Goal: Check status

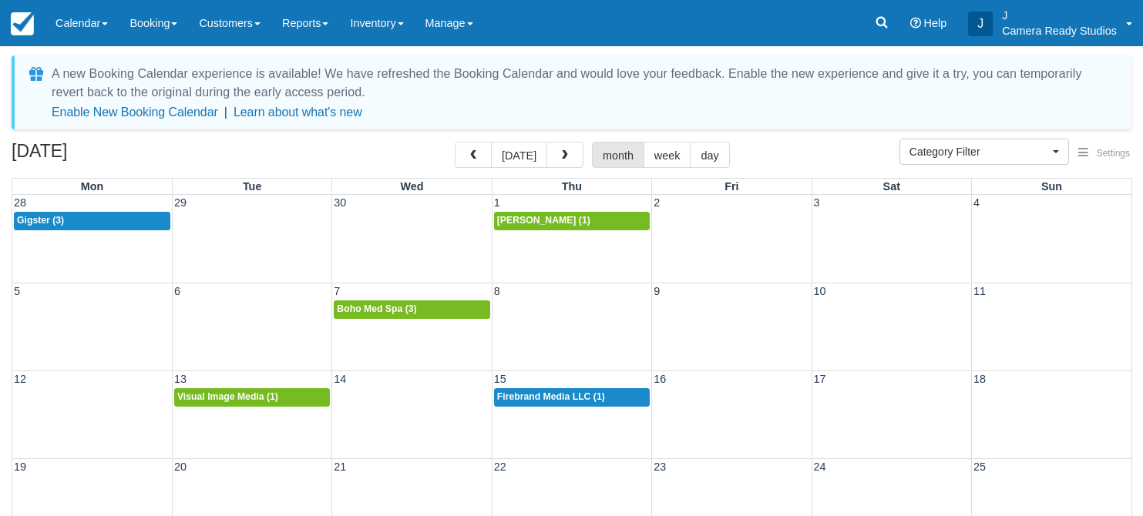
select select
click at [563, 149] on button "button" at bounding box center [564, 155] width 37 height 26
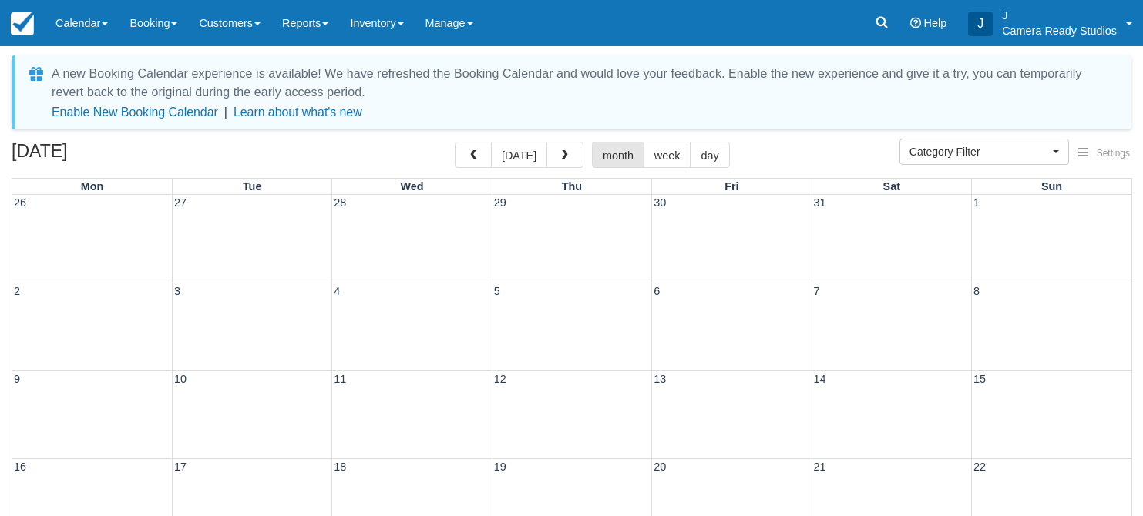
click at [563, 148] on button "button" at bounding box center [564, 155] width 37 height 26
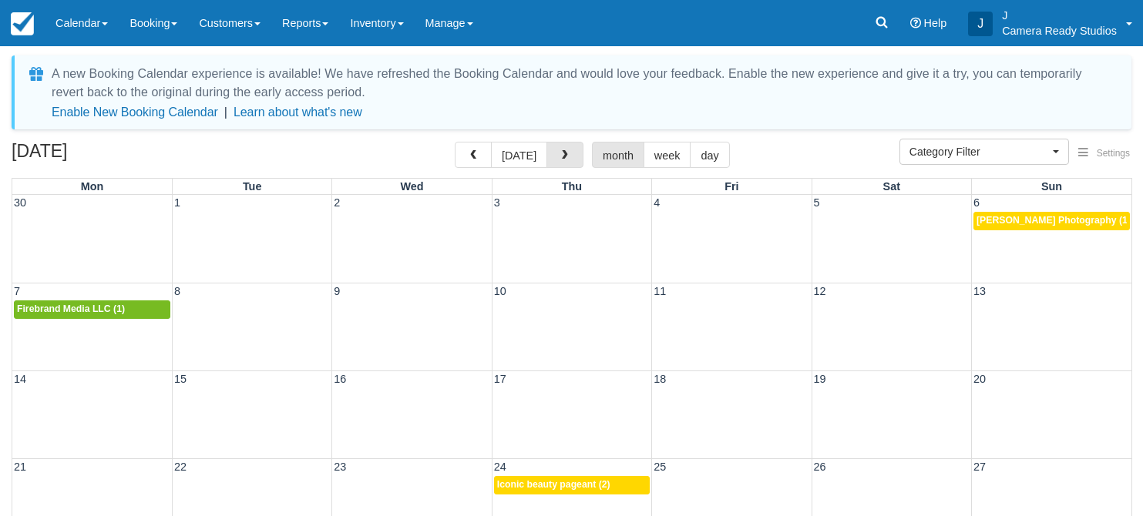
click at [563, 148] on button "button" at bounding box center [564, 155] width 37 height 26
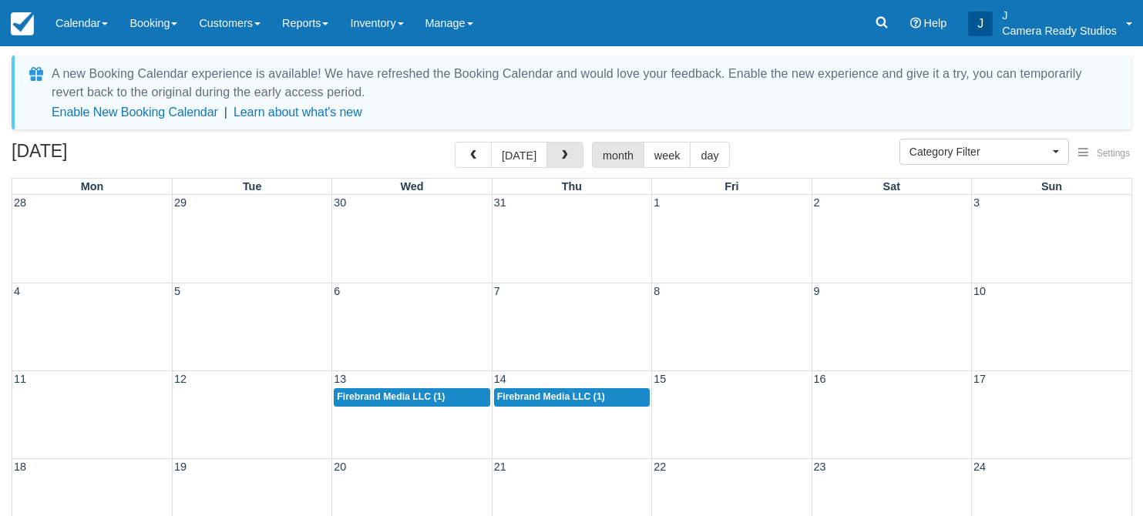
click at [563, 148] on button "button" at bounding box center [564, 155] width 37 height 26
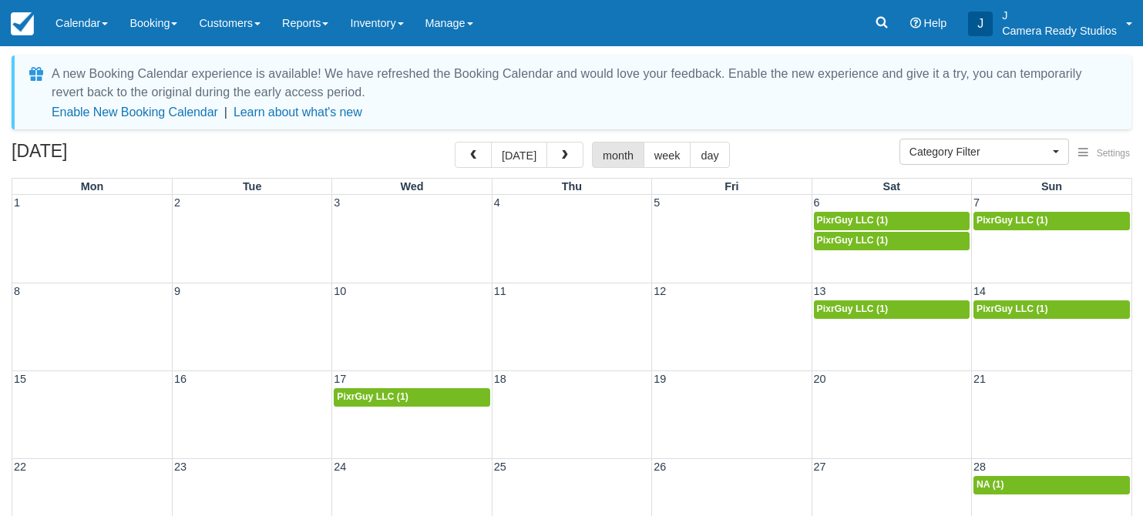
click at [563, 148] on button "button" at bounding box center [564, 155] width 37 height 26
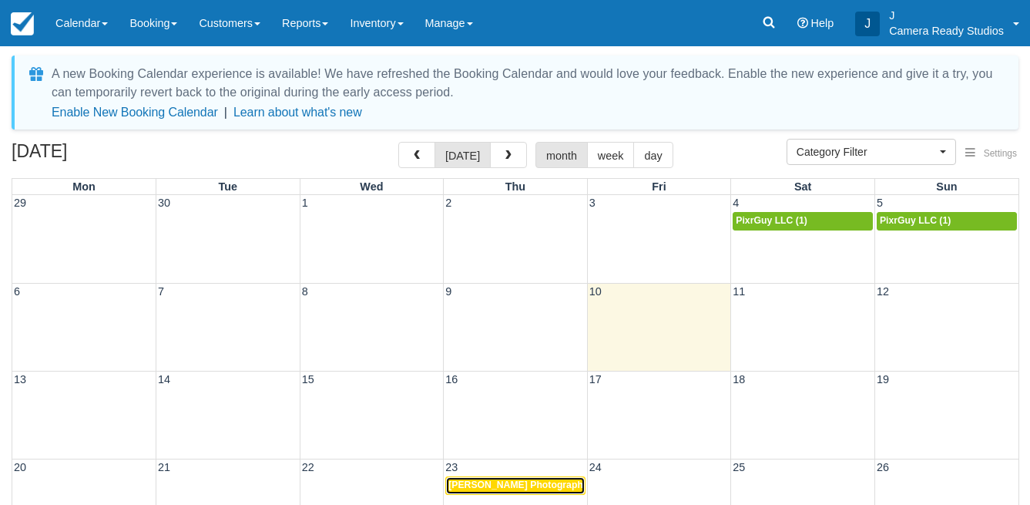
click at [501, 482] on span "Justin Kaplan Photography (1)" at bounding box center [526, 484] width 154 height 11
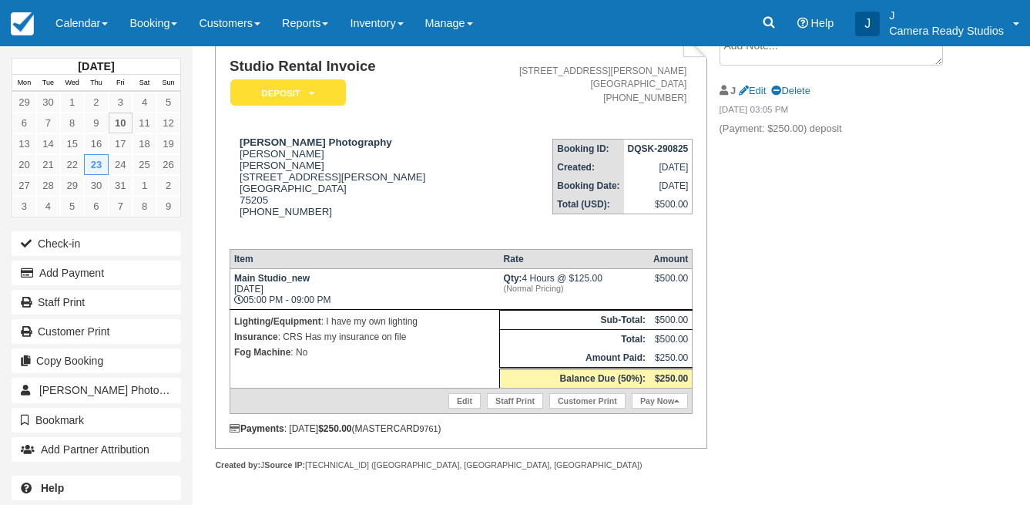
scroll to position [119, 0]
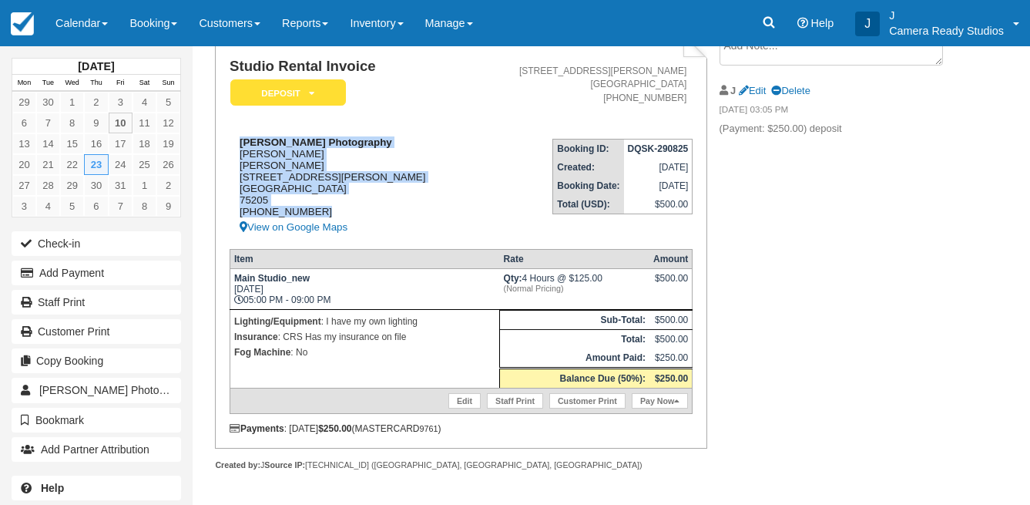
drag, startPoint x: 237, startPoint y: 126, endPoint x: 345, endPoint y: 211, distance: 137.2
click at [345, 211] on div "[PERSON_NAME] Photography [PERSON_NAME] [STREET_ADDRESS][PERSON_NAME] 1 (214) 2…" at bounding box center [351, 186] width 242 height 100
copy div "[PERSON_NAME] Photography [PERSON_NAME] [STREET_ADDRESS][PERSON_NAME] 1 (214) 2…"
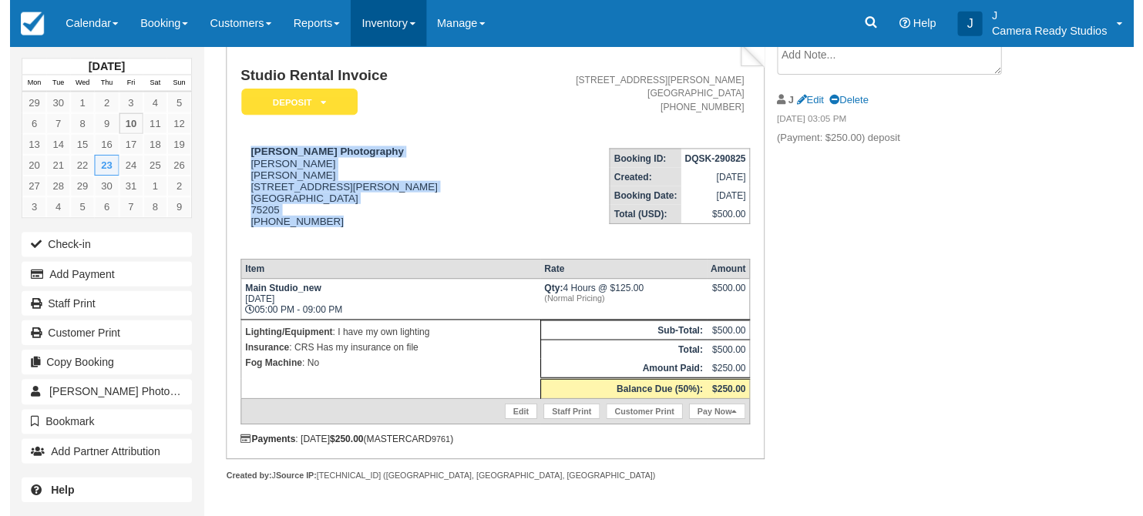
scroll to position [109, 0]
